Goal: Go to known website: Go to known website

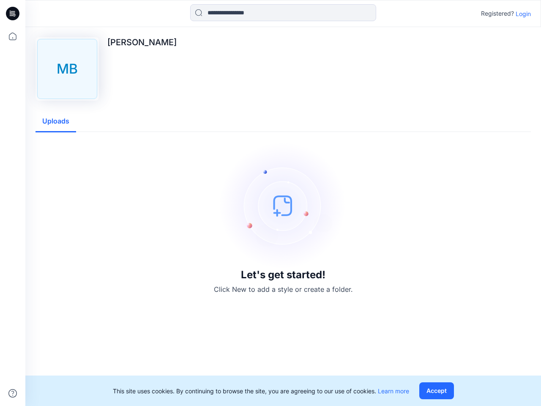
click at [271, 203] on img at bounding box center [283, 205] width 127 height 127
click at [13, 14] on icon at bounding box center [13, 14] width 3 height 0
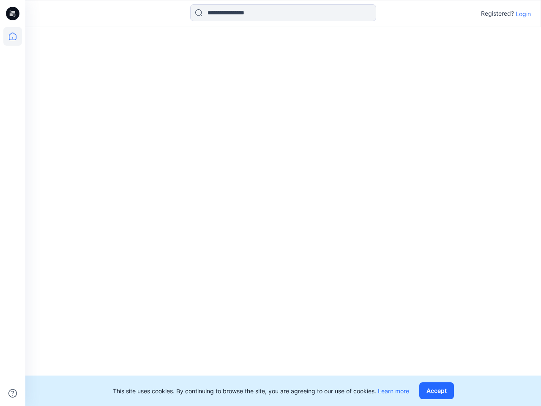
click at [13, 36] on icon at bounding box center [12, 36] width 19 height 19
click at [13, 393] on icon at bounding box center [12, 393] width 8 height 8
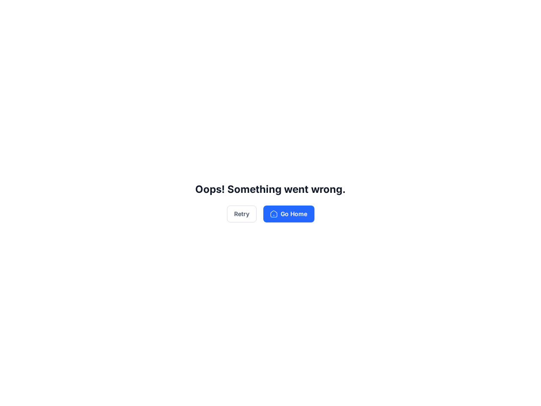
click at [523, 14] on div "Oops! Something went wrong. Retry Go Home" at bounding box center [270, 203] width 541 height 406
click at [56, 121] on div "Oops! Something went wrong. Retry Go Home" at bounding box center [270, 203] width 541 height 406
click at [438, 391] on div "Oops! Something went wrong. Retry Go Home" at bounding box center [270, 203] width 541 height 406
